Goal: Navigation & Orientation: Find specific page/section

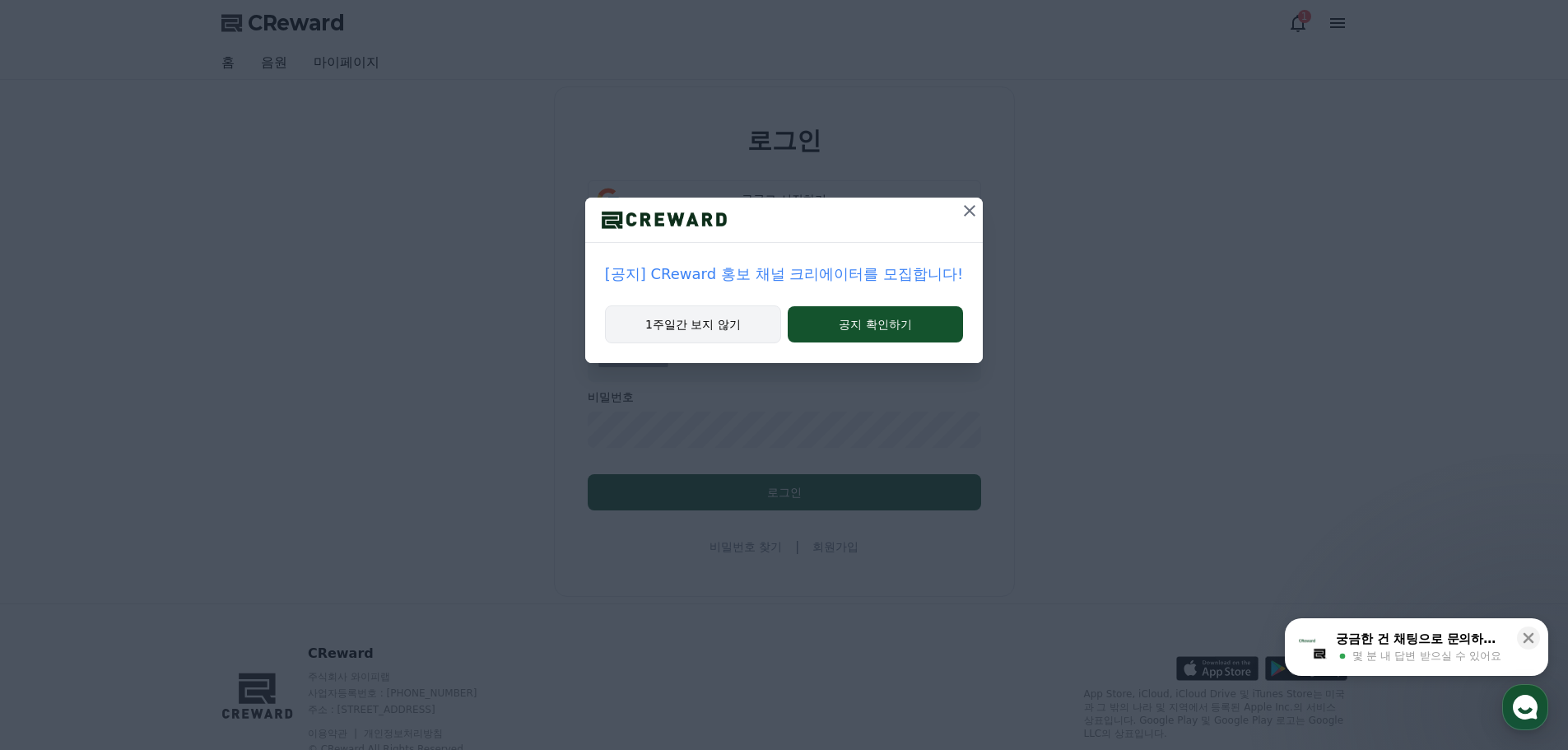
click at [733, 329] on button "1주일간 보지 않기" at bounding box center [693, 324] width 176 height 38
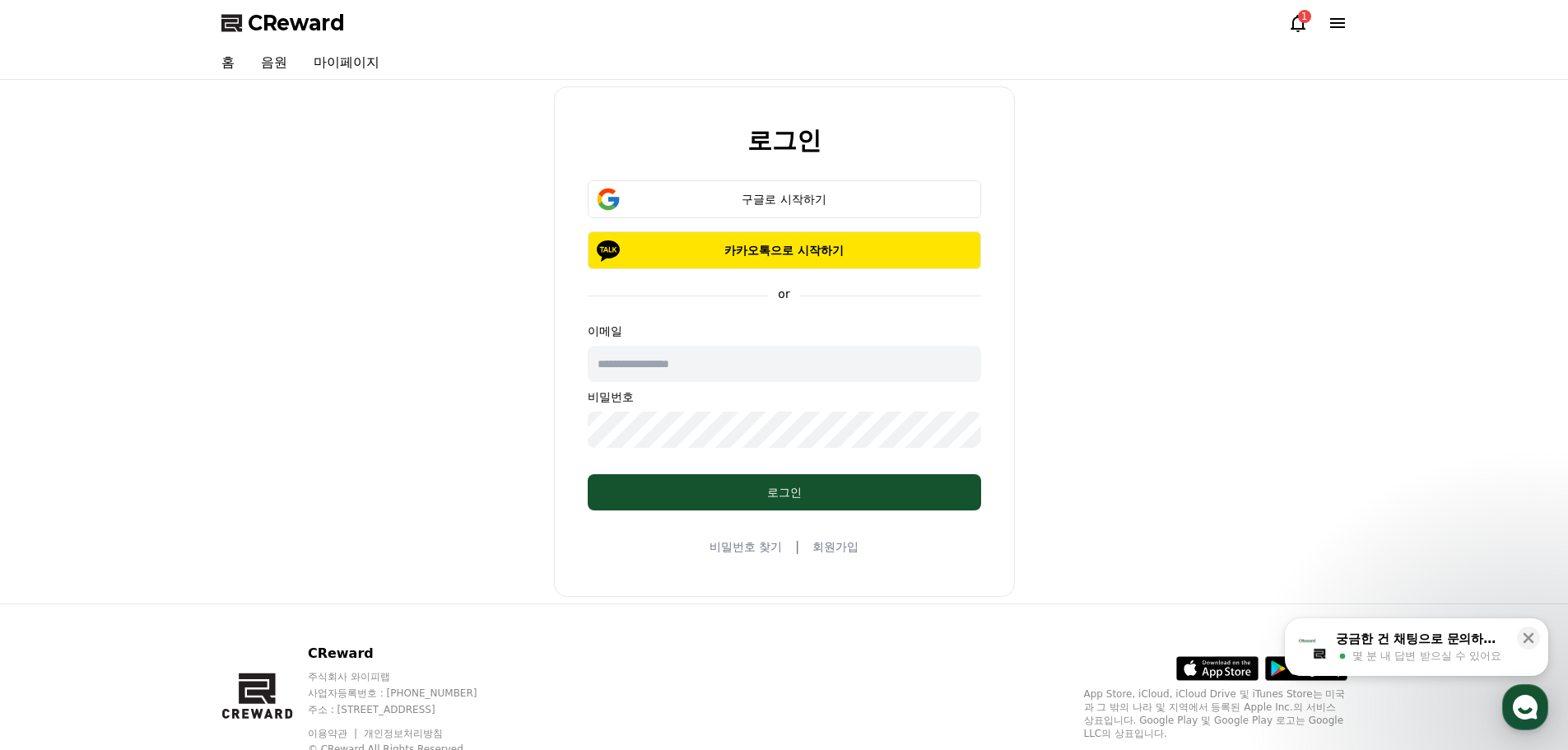
click at [1303, 25] on icon at bounding box center [1299, 23] width 15 height 17
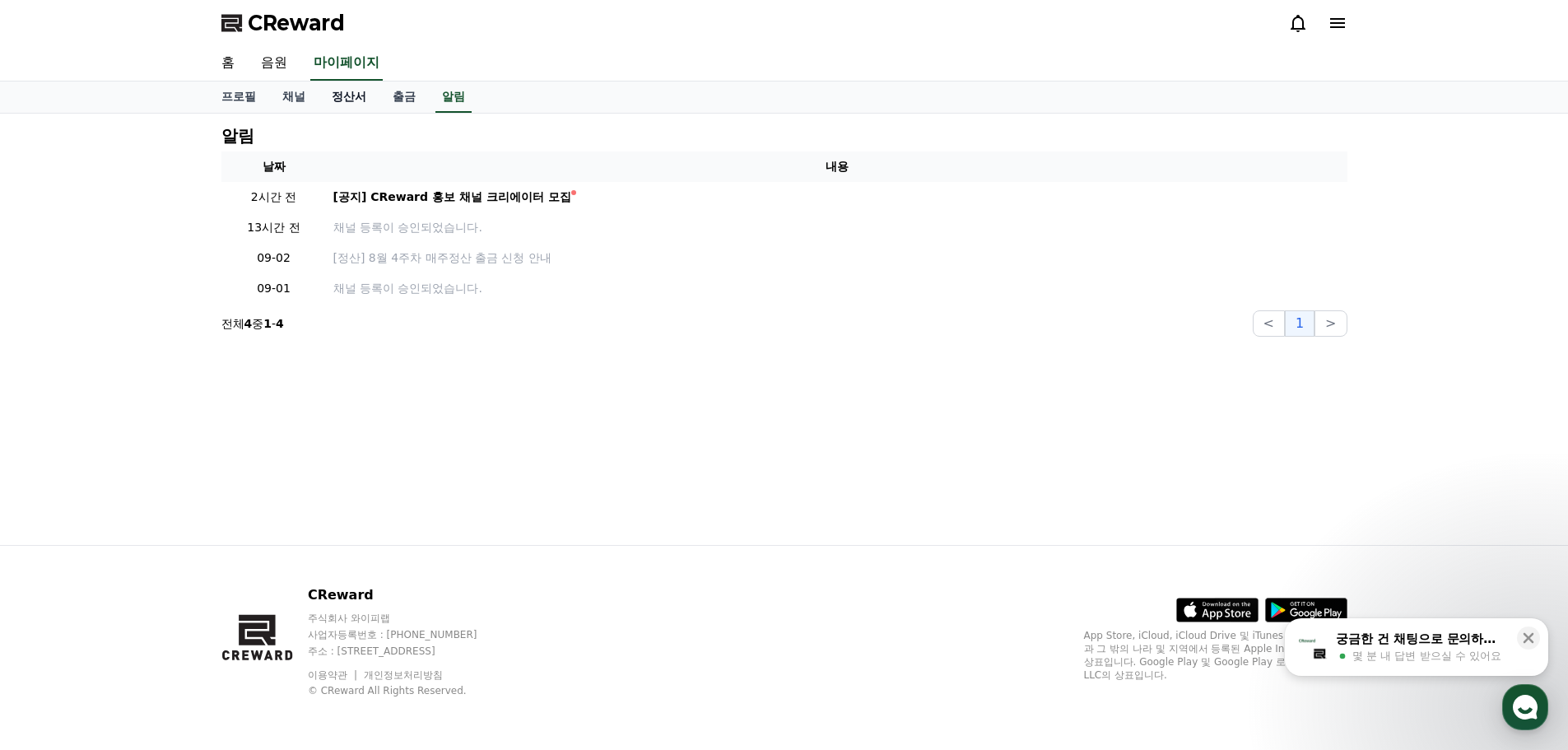
click at [337, 93] on link "정산서" at bounding box center [348, 97] width 61 height 32
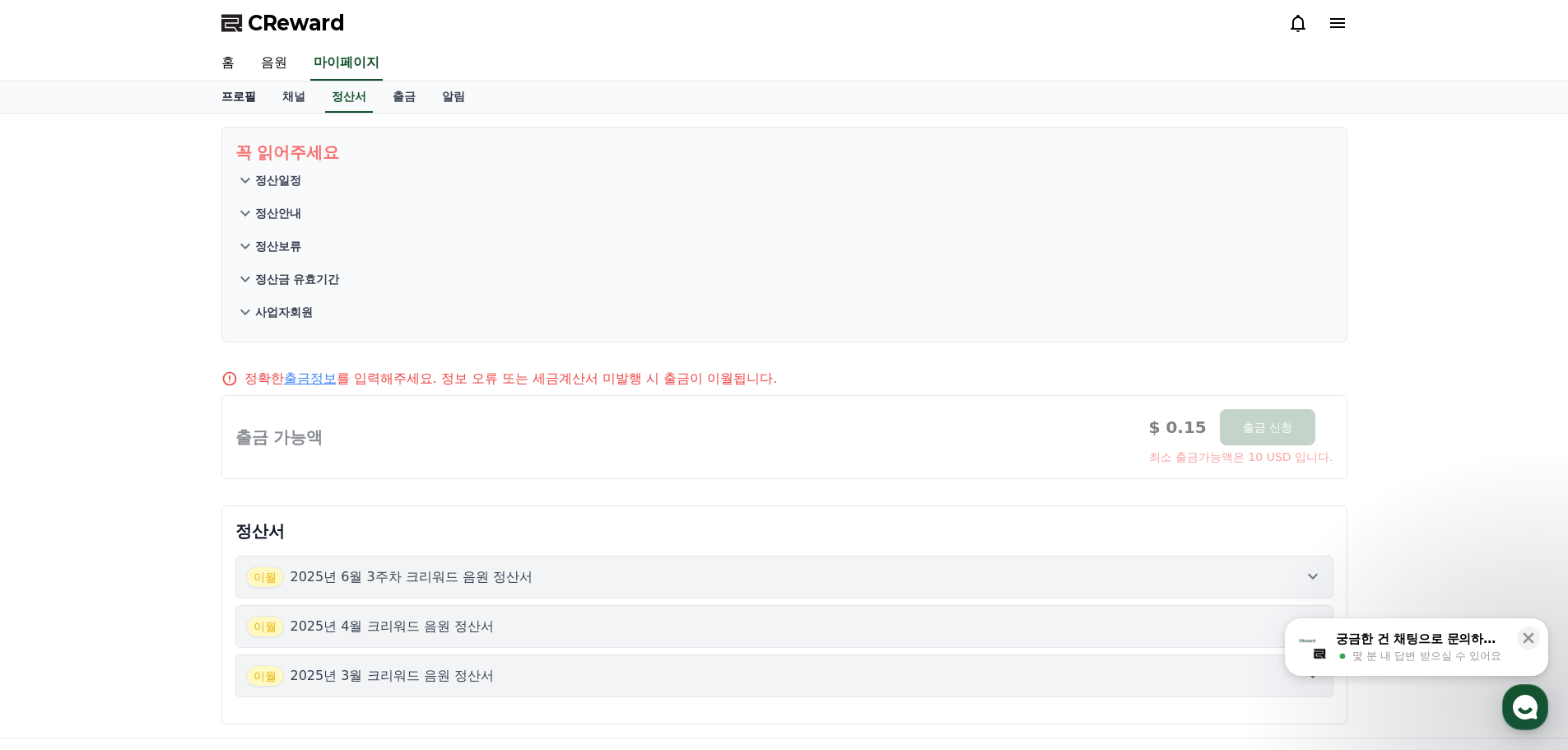
click at [250, 97] on link "프로필" at bounding box center [238, 97] width 61 height 32
select select "**********"
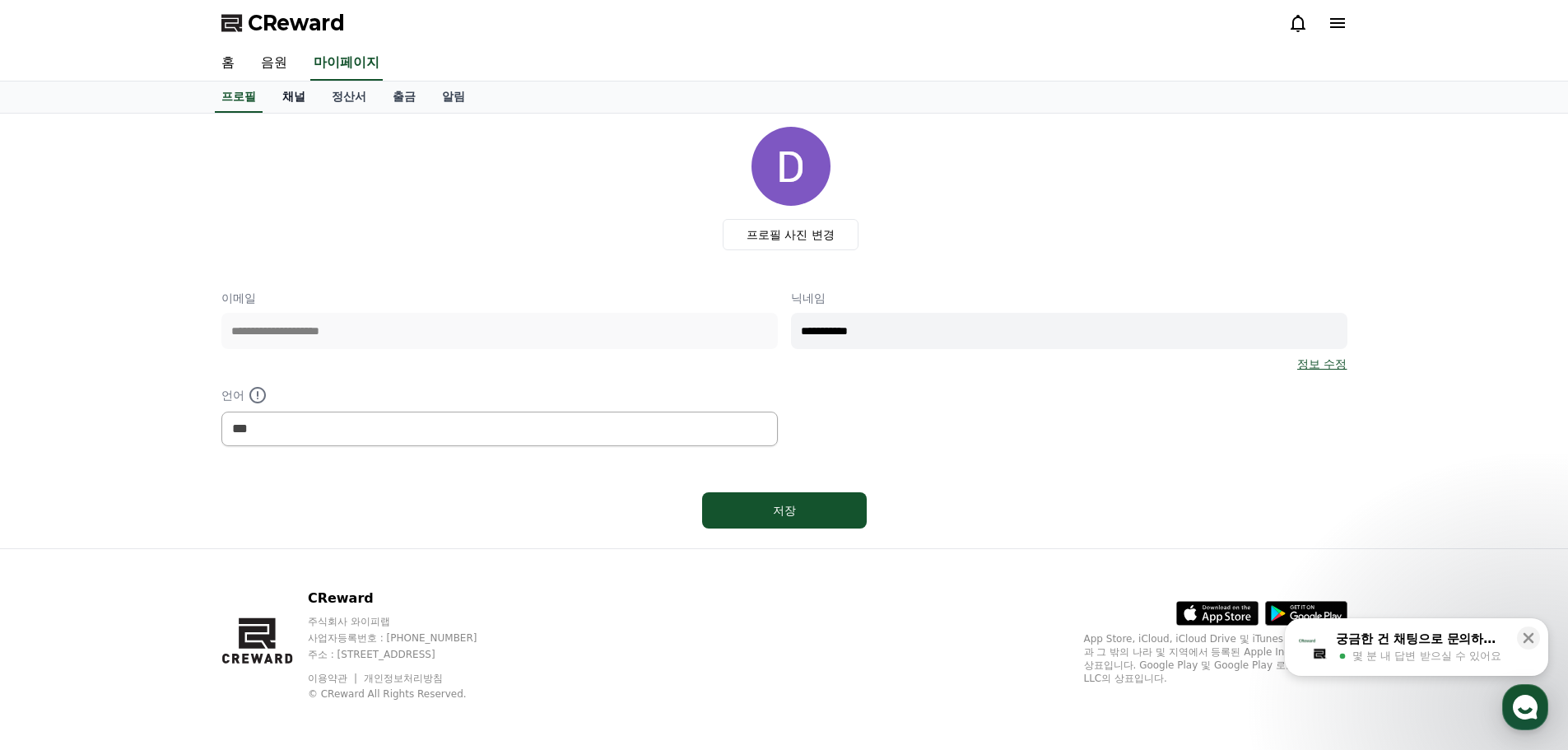
click at [296, 100] on link "채널" at bounding box center [294, 97] width 50 height 32
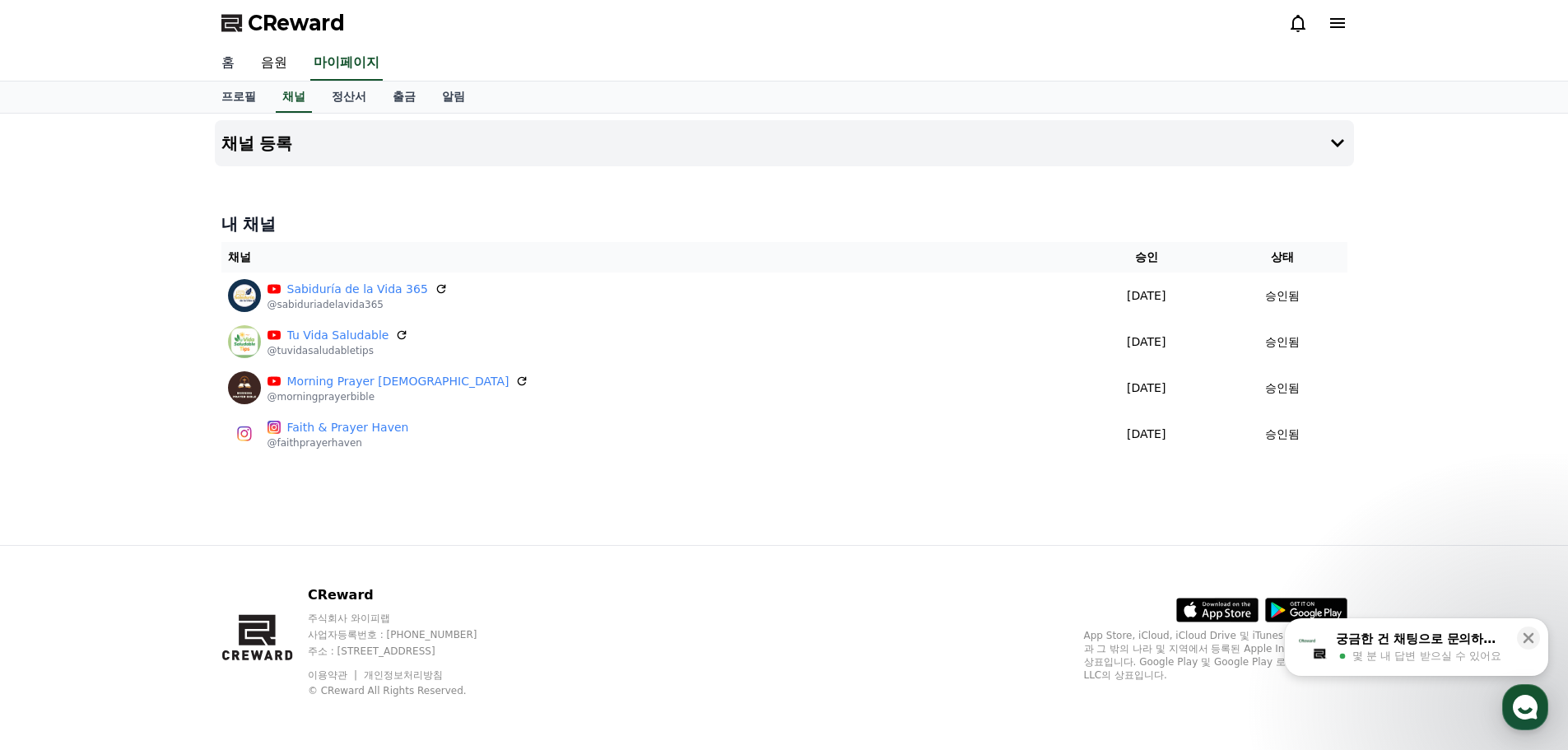
click at [232, 61] on link "홈" at bounding box center [228, 64] width 40 height 35
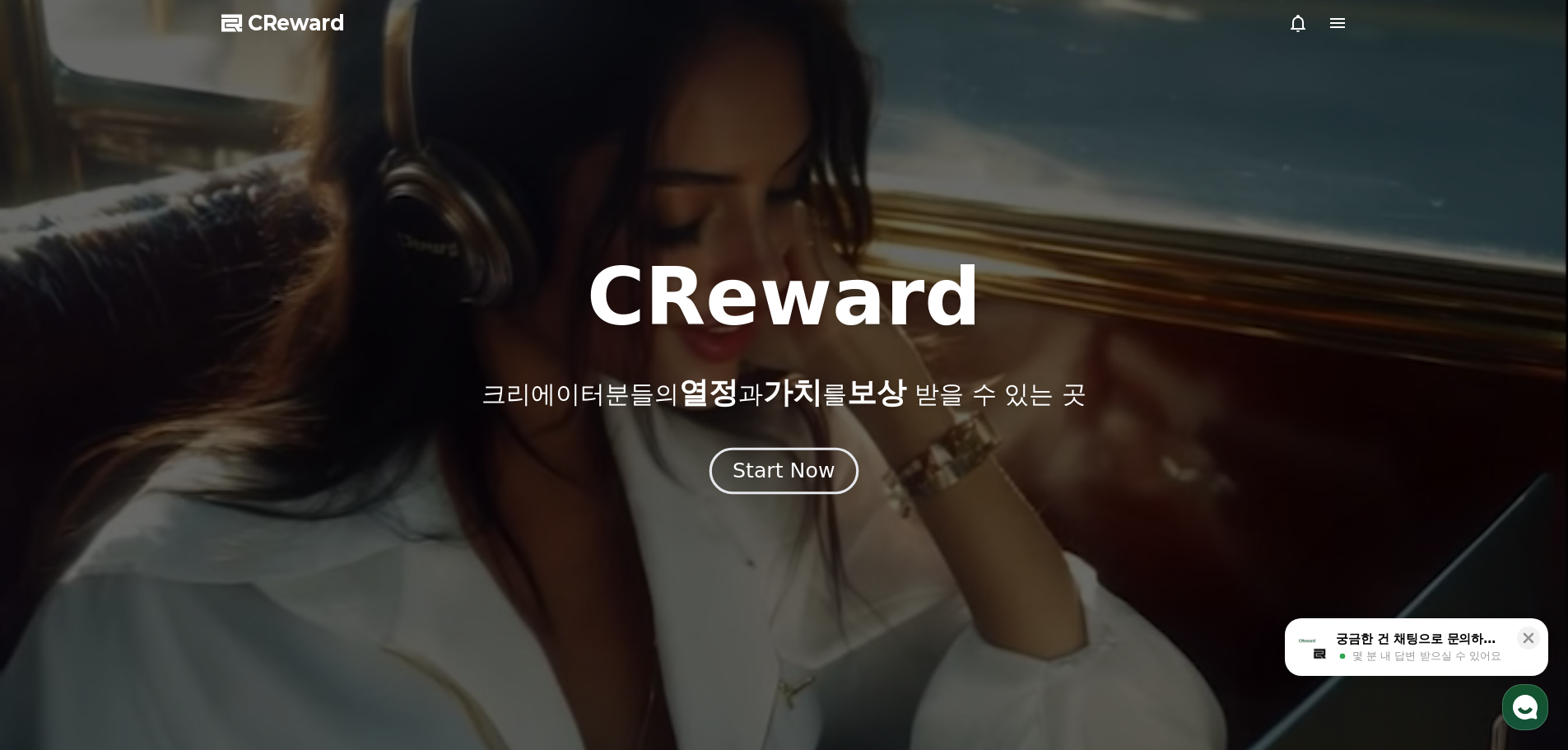
click at [750, 484] on div "Start Now" at bounding box center [784, 471] width 102 height 28
